Goal: Information Seeking & Learning: Find specific page/section

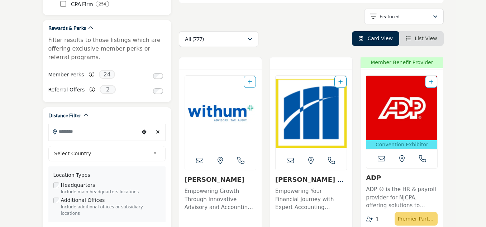
scroll to position [125, 0]
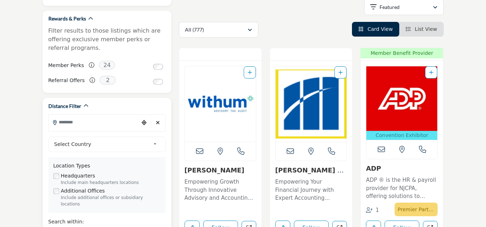
click at [92, 126] on input "Search Location" at bounding box center [94, 122] width 90 height 14
type input "*****"
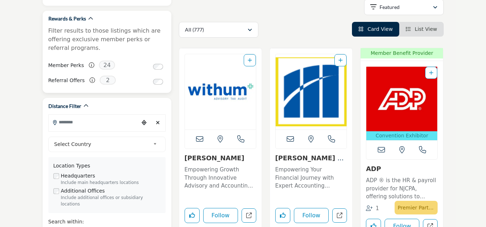
scroll to position [0, 0]
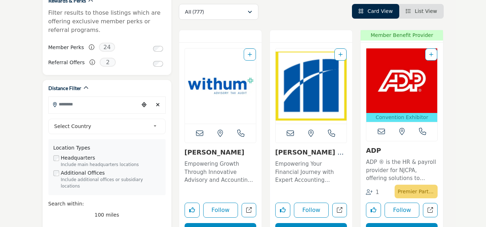
scroll to position [158, 0]
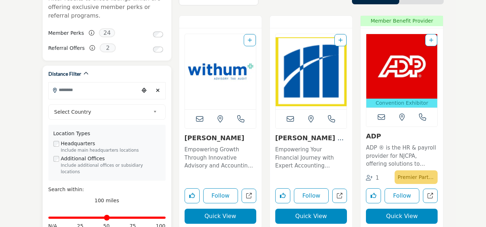
click at [91, 112] on span "Select Country" at bounding box center [102, 111] width 96 height 9
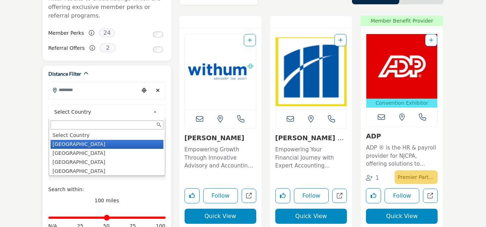
click at [79, 145] on li "United States" at bounding box center [107, 144] width 113 height 9
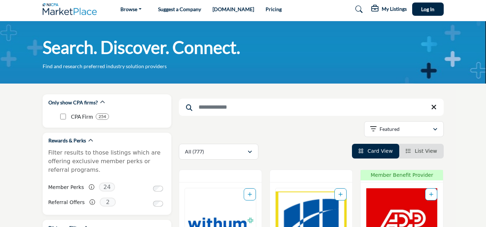
scroll to position [0, 0]
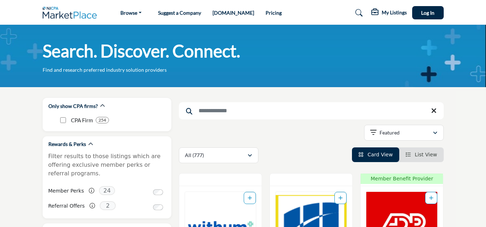
click at [248, 114] on input "Search Keyword" at bounding box center [311, 110] width 265 height 17
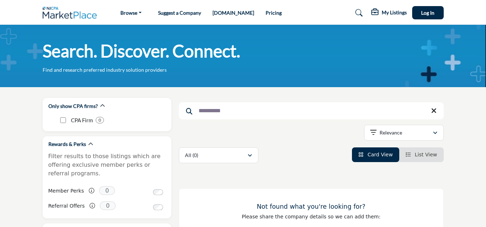
click at [264, 109] on input "**********" at bounding box center [311, 110] width 265 height 17
type input "*"
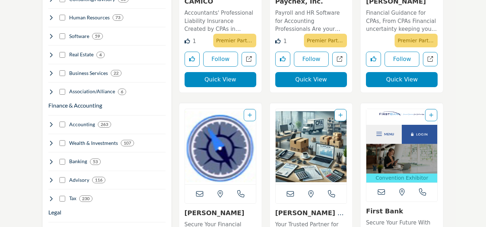
scroll to position [530, 0]
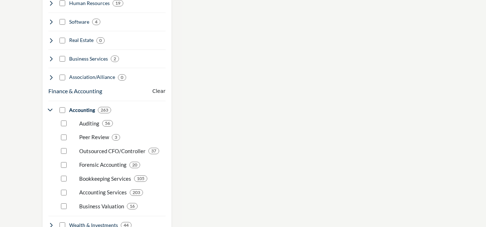
scroll to position [154, 0]
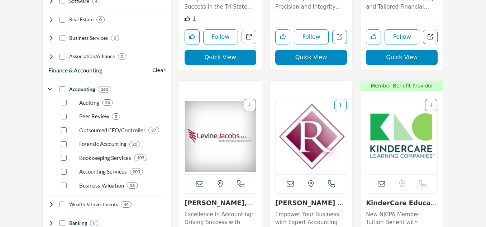
scroll to position [573, 0]
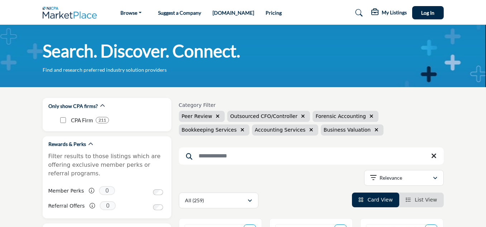
click at [216, 115] on icon "button" at bounding box center [218, 116] width 4 height 5
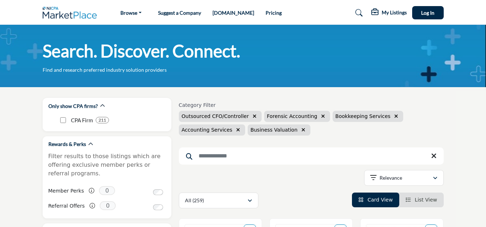
click at [301, 131] on icon "button" at bounding box center [303, 129] width 4 height 5
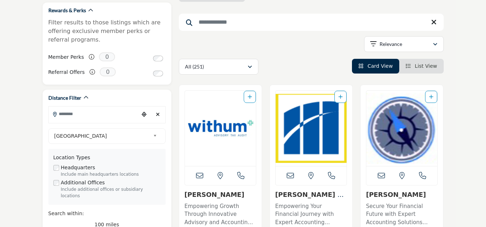
scroll to position [146, 0]
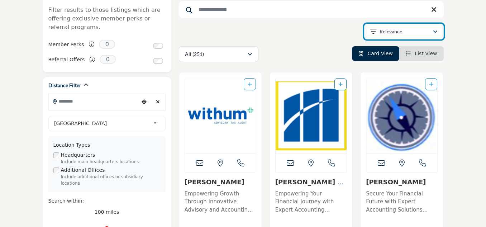
click at [389, 32] on p "Relevance" at bounding box center [390, 31] width 23 height 7
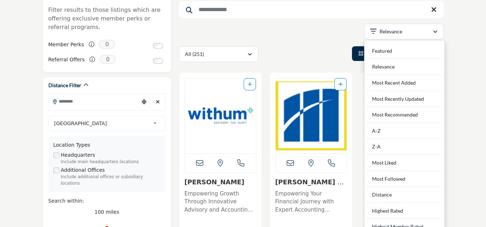
click at [324, 43] on div "Category Filter Outsourced CFO/Controller Forensic Accounting Bookkeeping Servi…" at bounding box center [311, 7] width 265 height 110
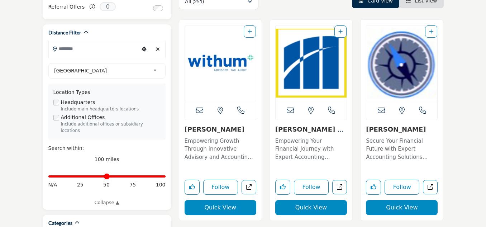
scroll to position [217, 0]
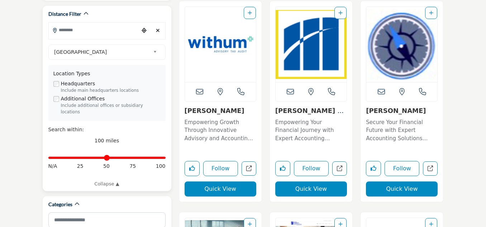
type input "**"
click at [73, 157] on input "Distance in miles" at bounding box center [106, 157] width 117 height 1
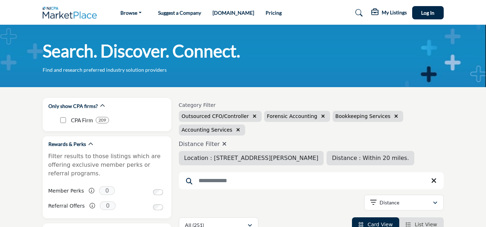
type input "**********"
click at [437, 119] on div "Outsourced CFO/Controller Forensic Accounting Bookkeeping Services Accounting S…" at bounding box center [311, 123] width 265 height 25
click at [394, 115] on icon "button" at bounding box center [396, 116] width 4 height 5
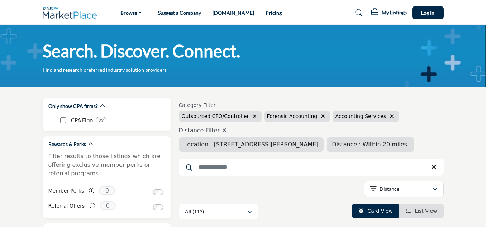
click at [319, 119] on button "button" at bounding box center [323, 116] width 8 height 8
click at [253, 117] on icon "button" at bounding box center [255, 116] width 4 height 5
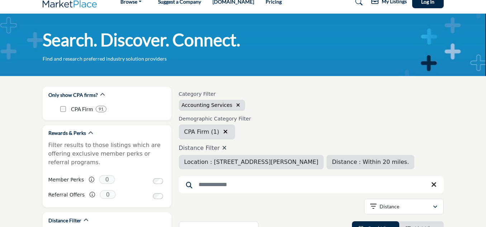
scroll to position [198, 0]
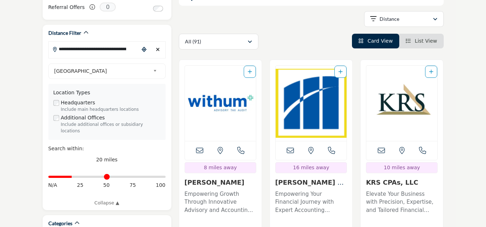
click at [429, 39] on span "List View" at bounding box center [425, 41] width 22 height 6
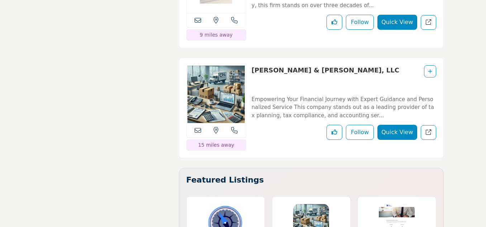
scroll to position [4243, 0]
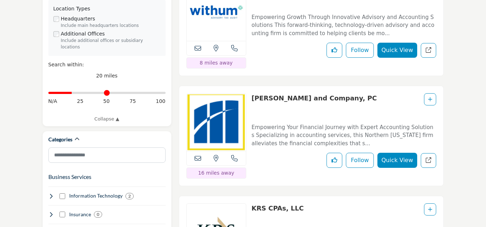
scroll to position [291, 0]
